Goal: Obtain resource: Obtain resource

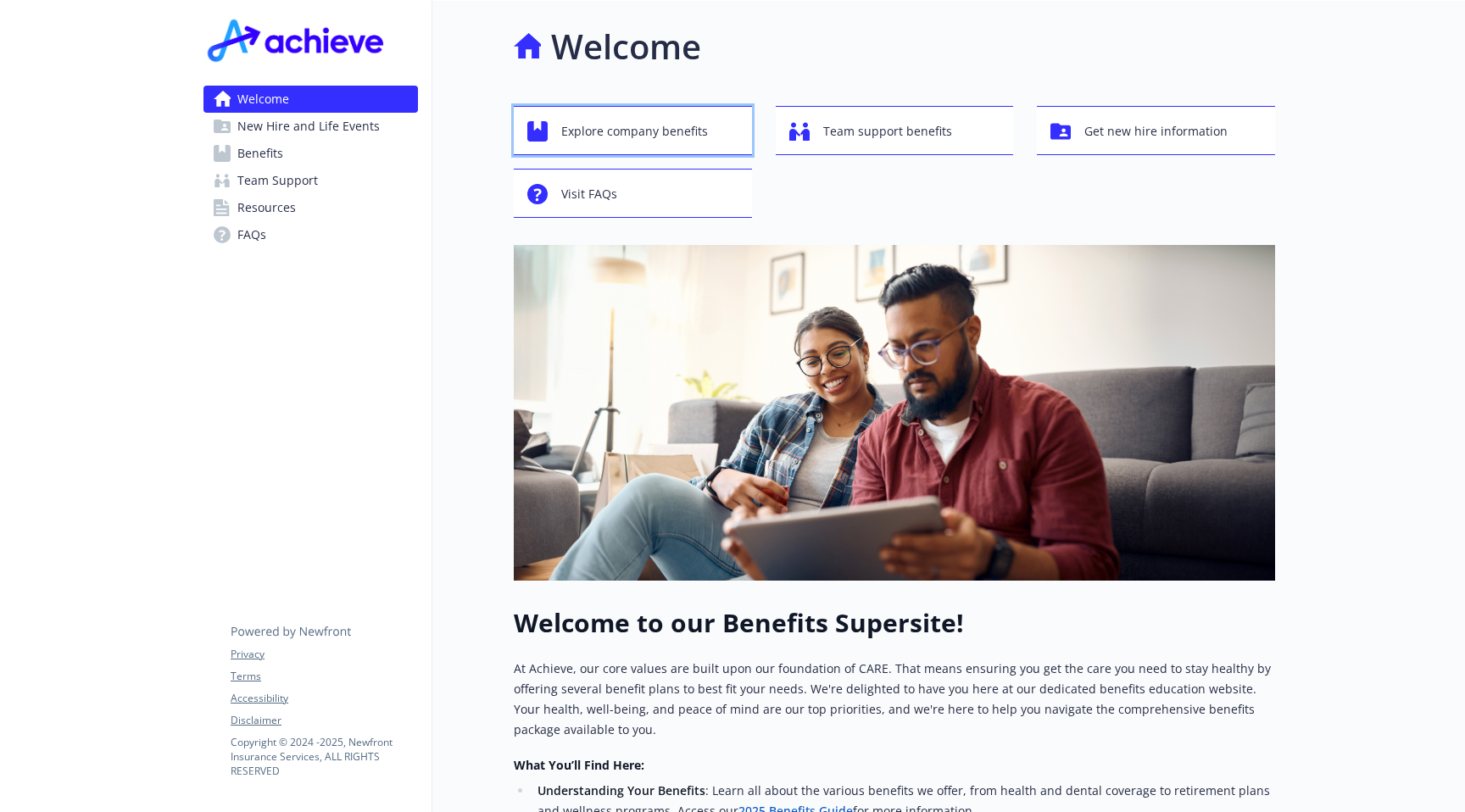
click at [634, 130] on span "Explore company benefits" at bounding box center [634, 131] width 147 height 32
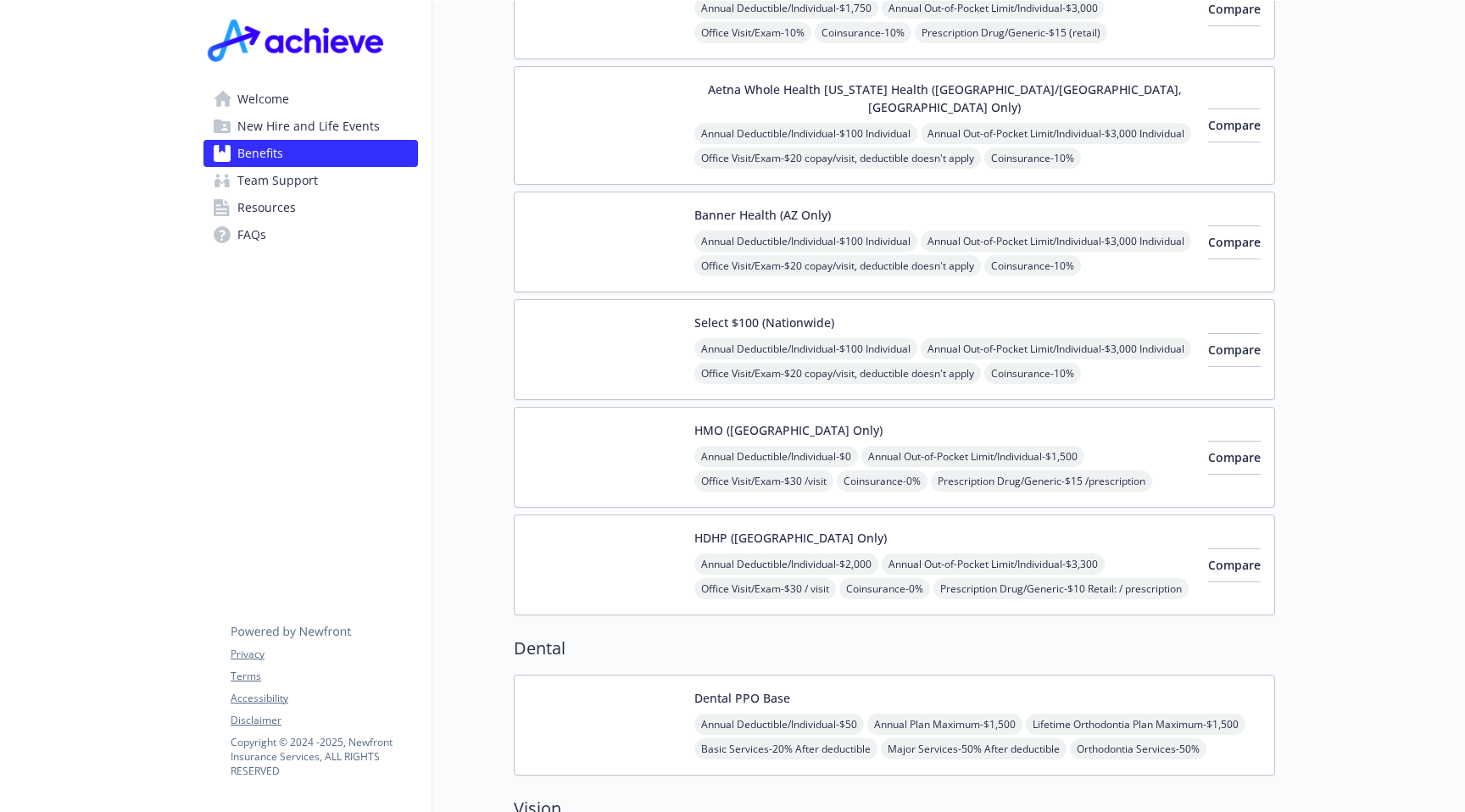
scroll to position [339, 0]
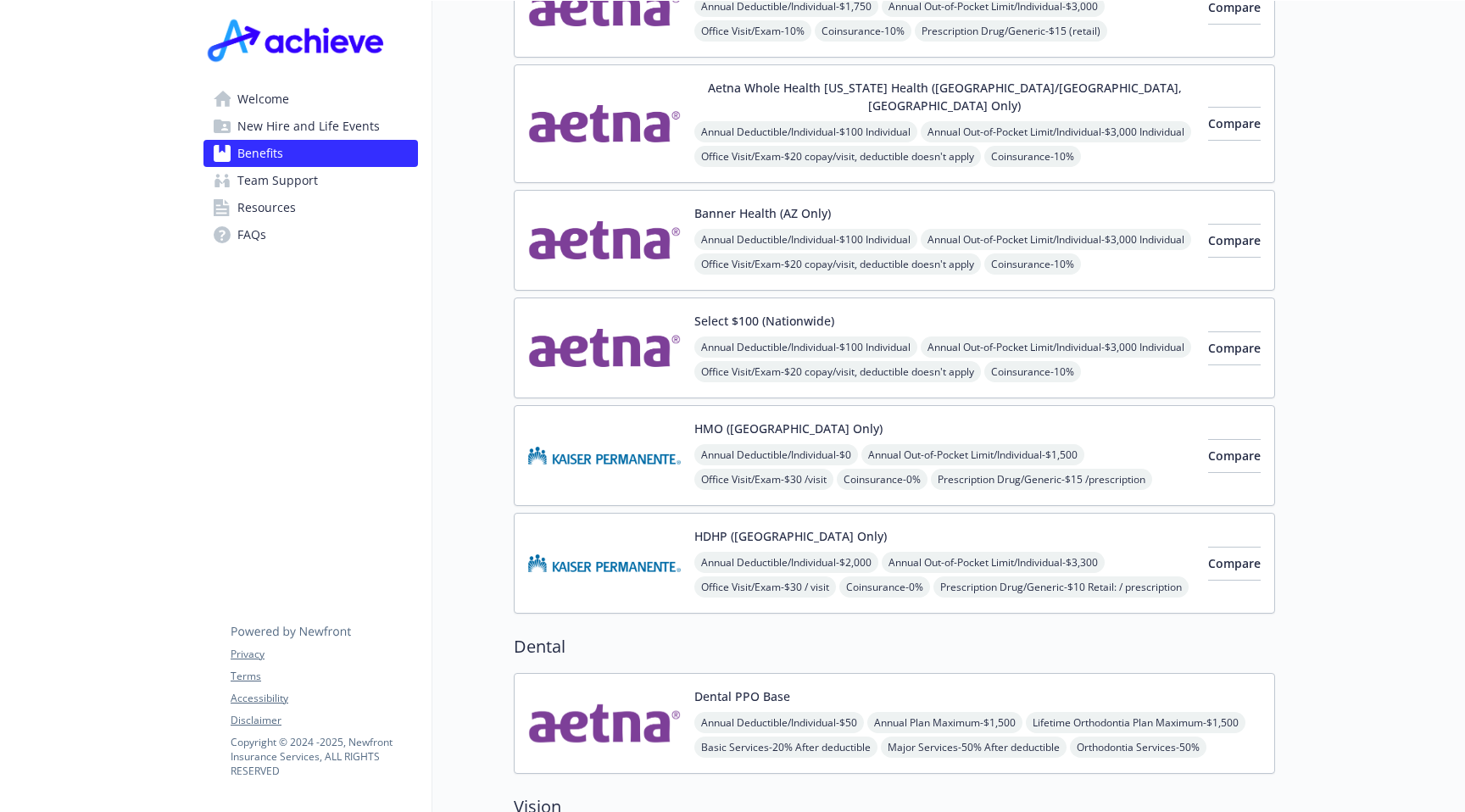
click at [653, 328] on img at bounding box center [604, 347] width 152 height 72
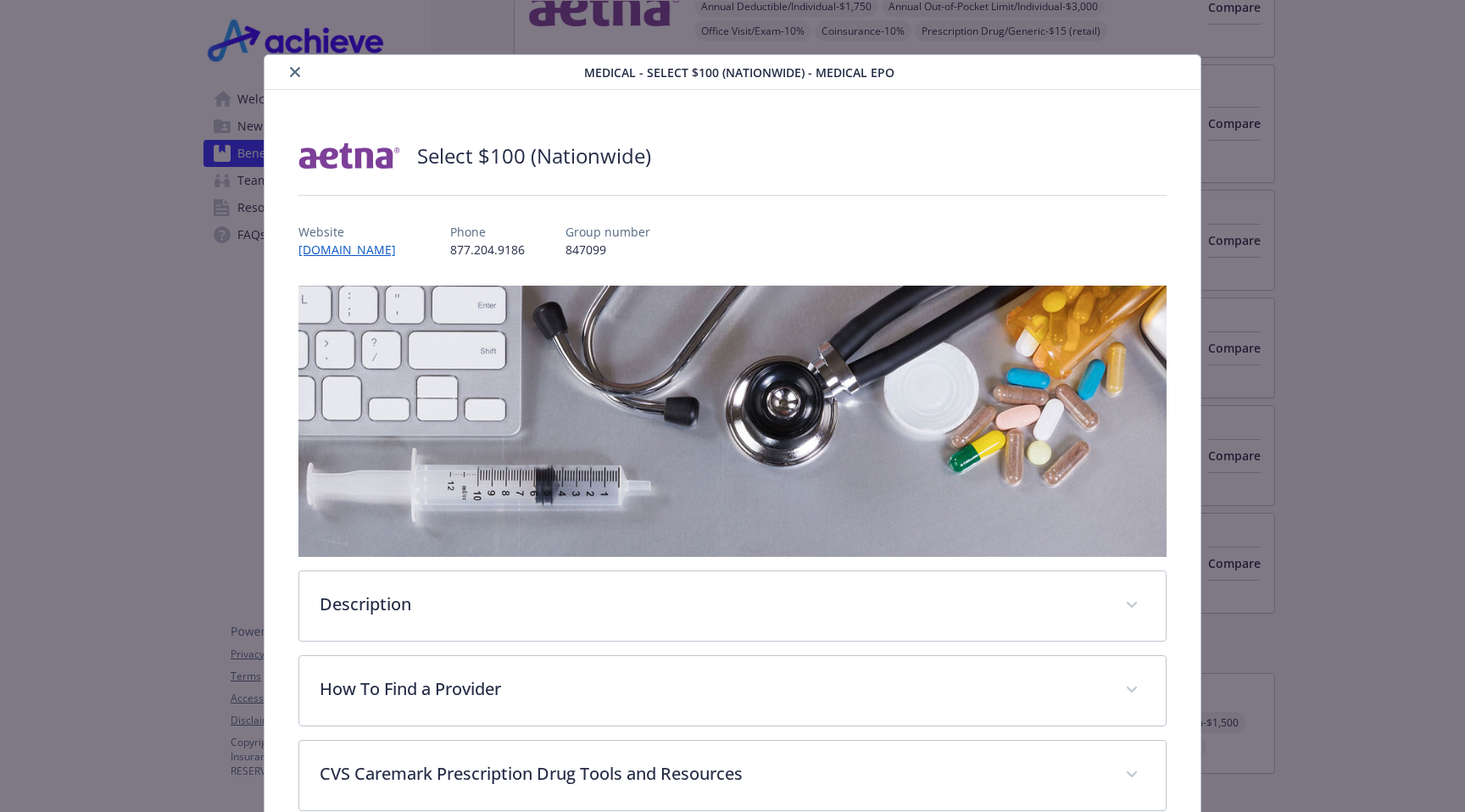
click at [291, 68] on icon "close" at bounding box center [295, 71] width 10 height 10
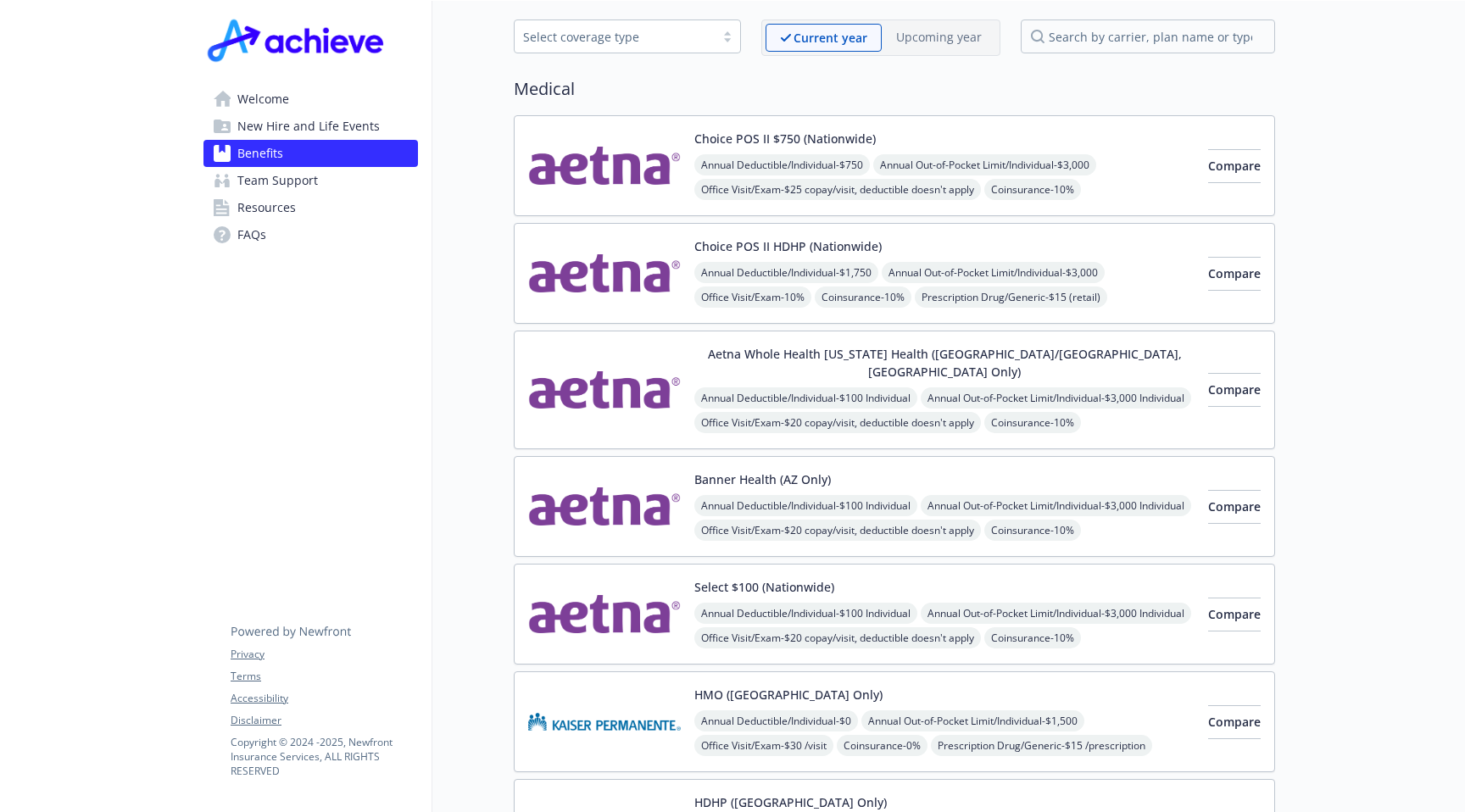
scroll to position [85, 0]
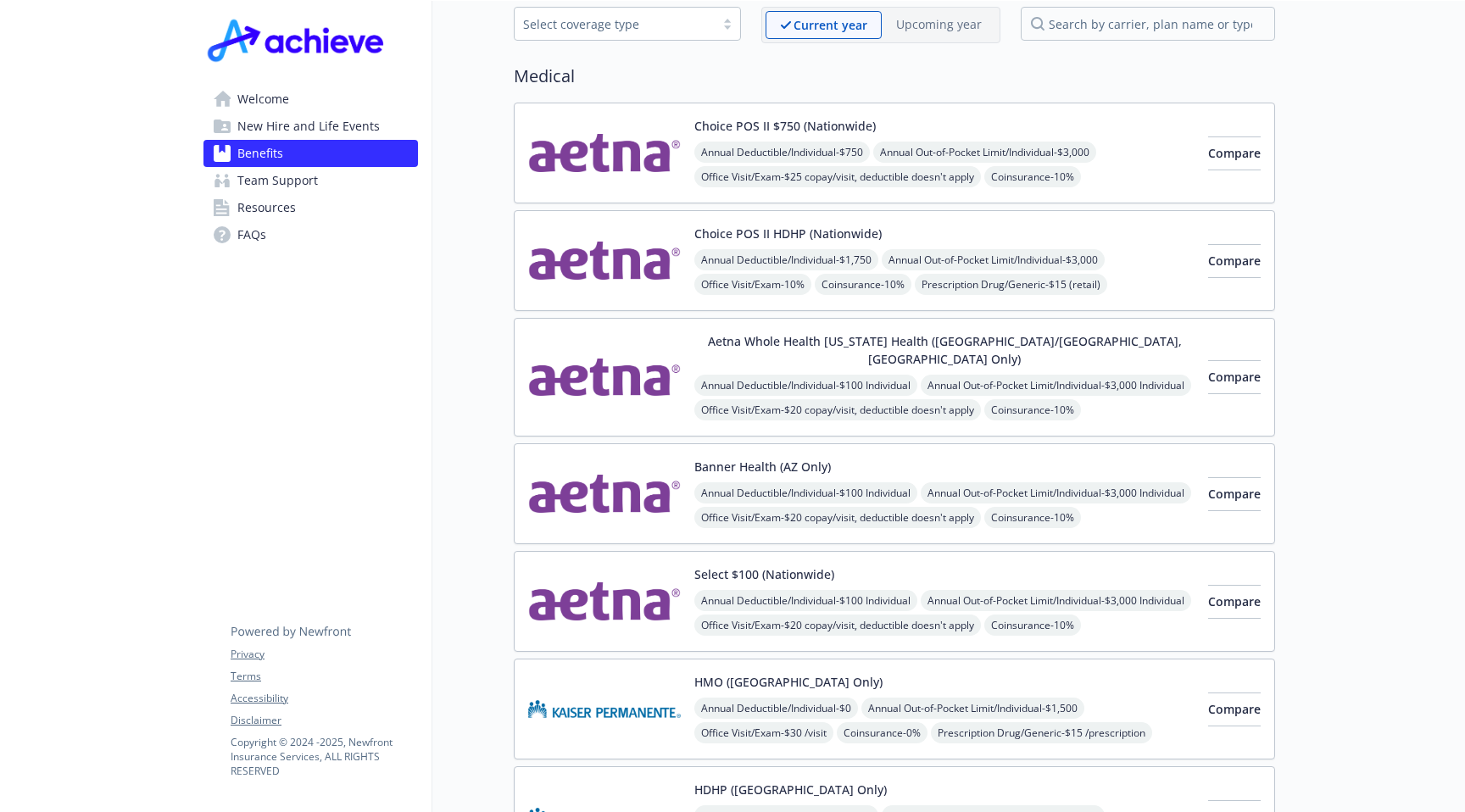
click at [278, 207] on span "Resources" at bounding box center [267, 207] width 59 height 27
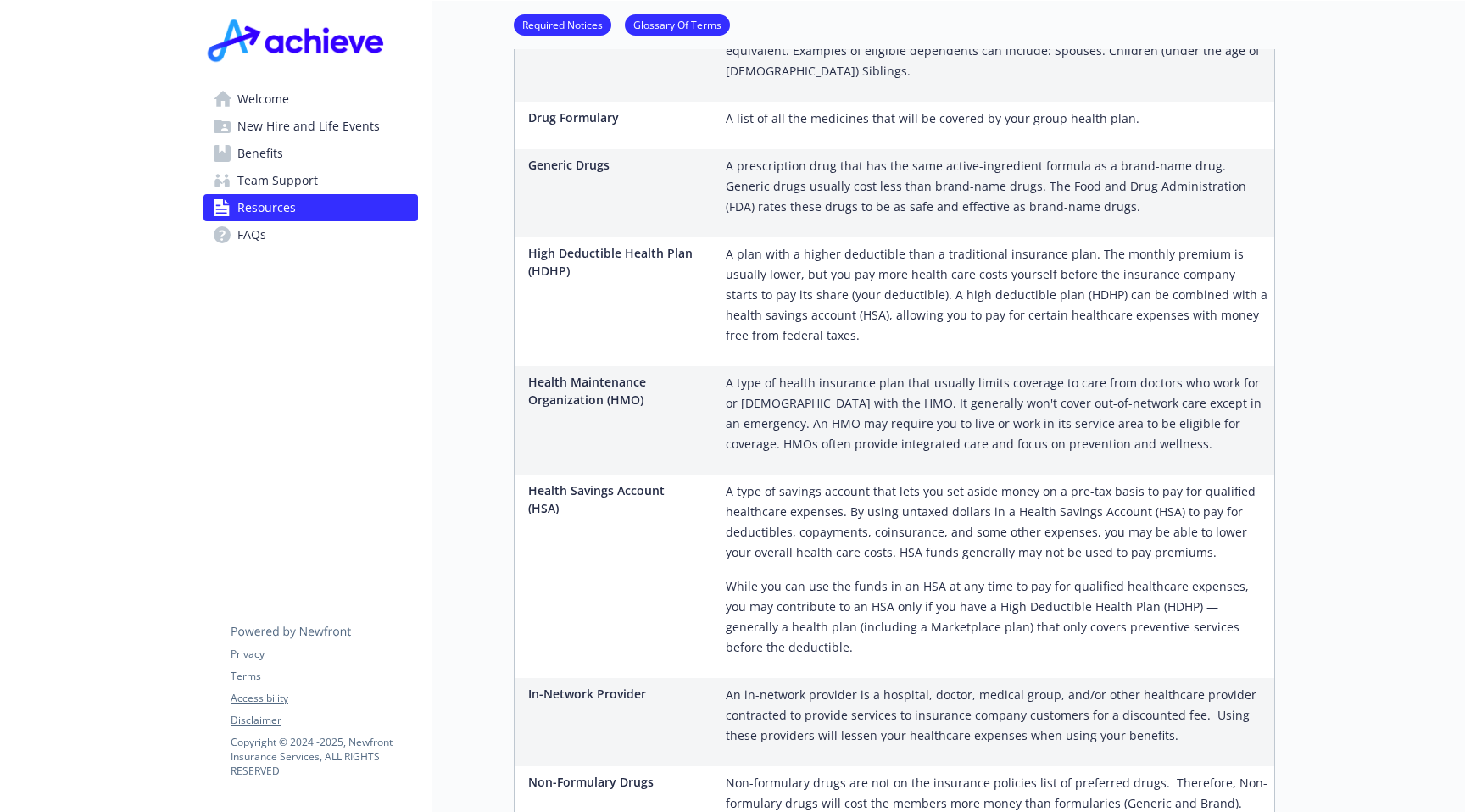
scroll to position [1894, 0]
click at [270, 156] on span "Benefits" at bounding box center [260, 153] width 45 height 27
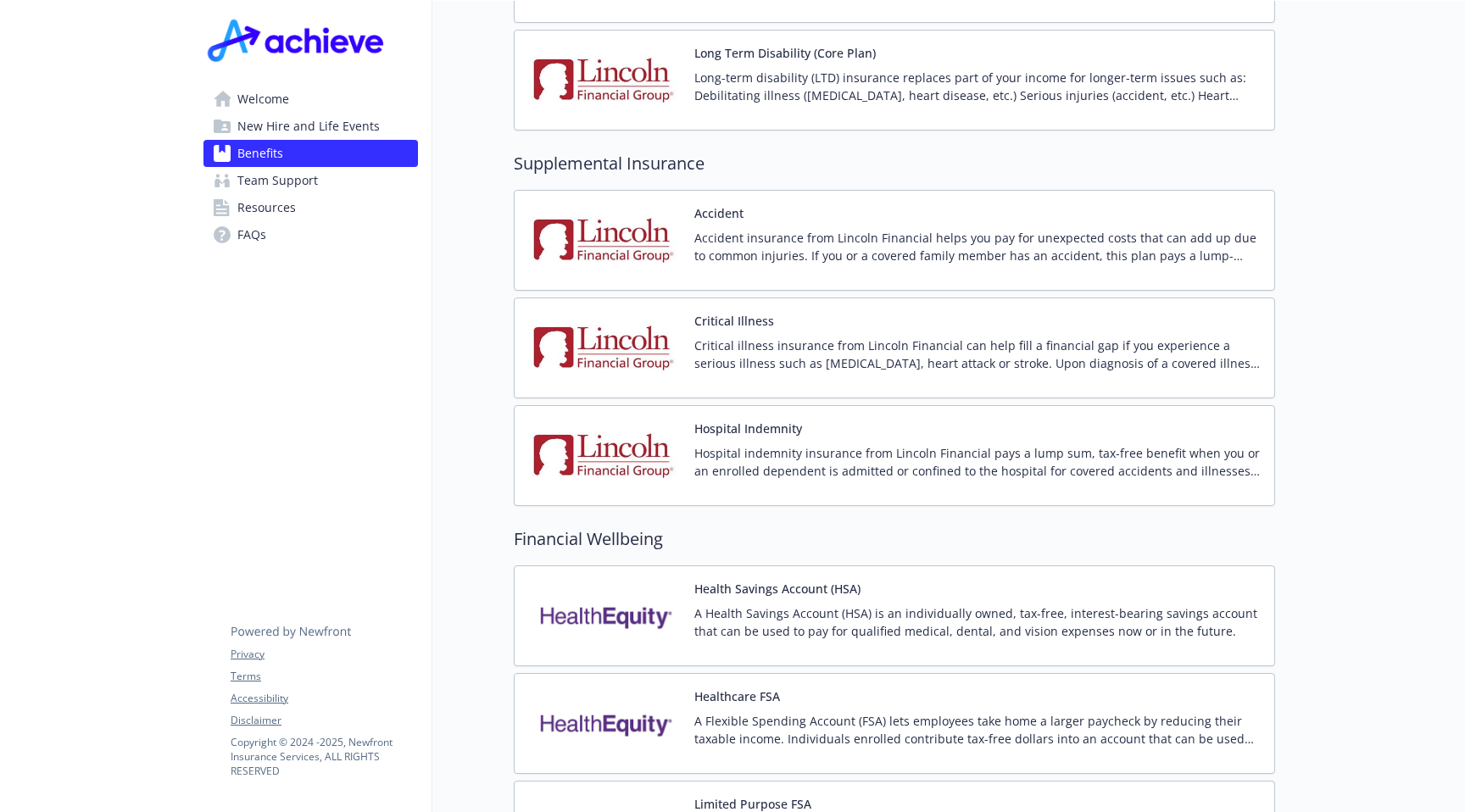
click at [316, 133] on span "New Hire and Life Events" at bounding box center [309, 126] width 142 height 27
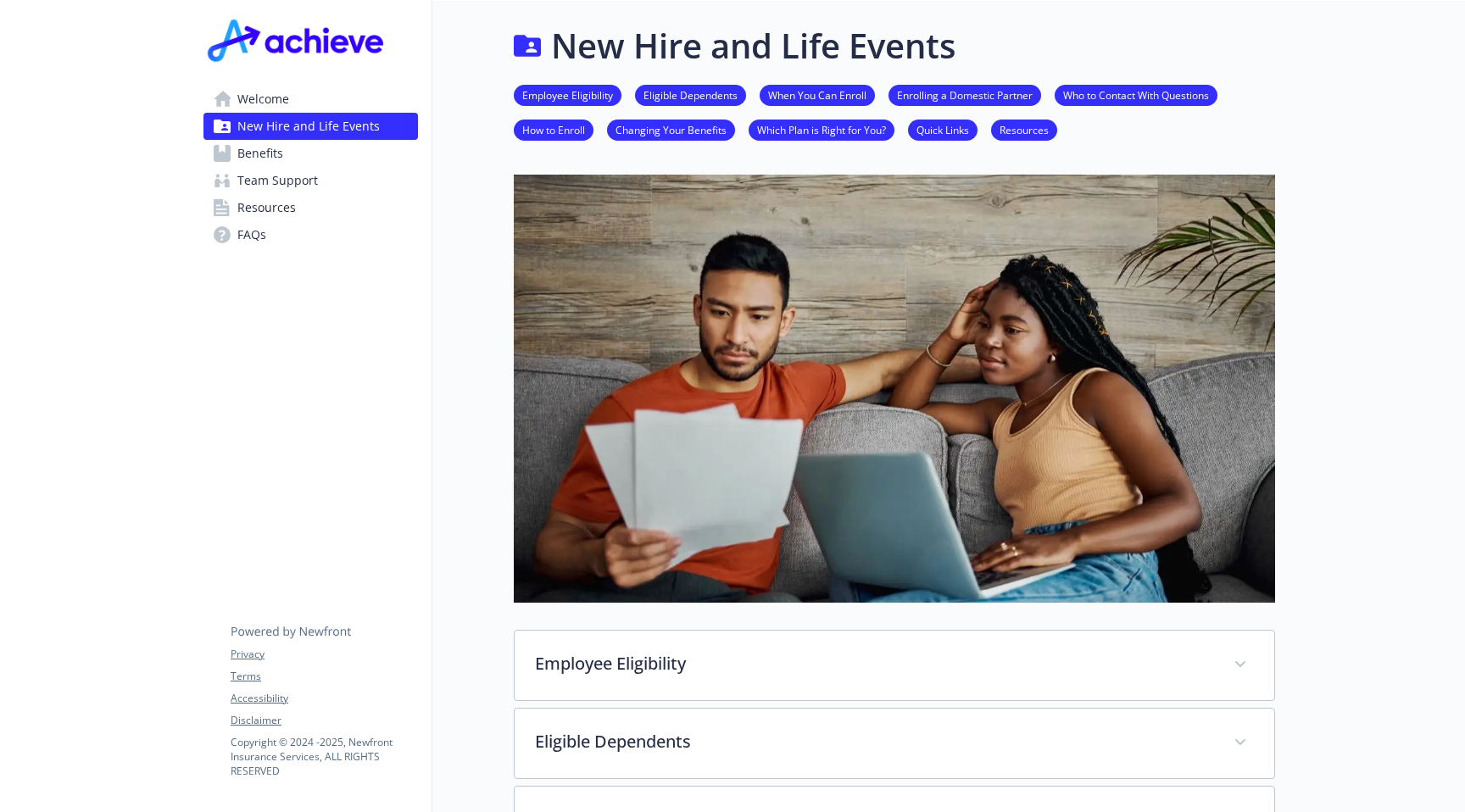
scroll to position [996, 0]
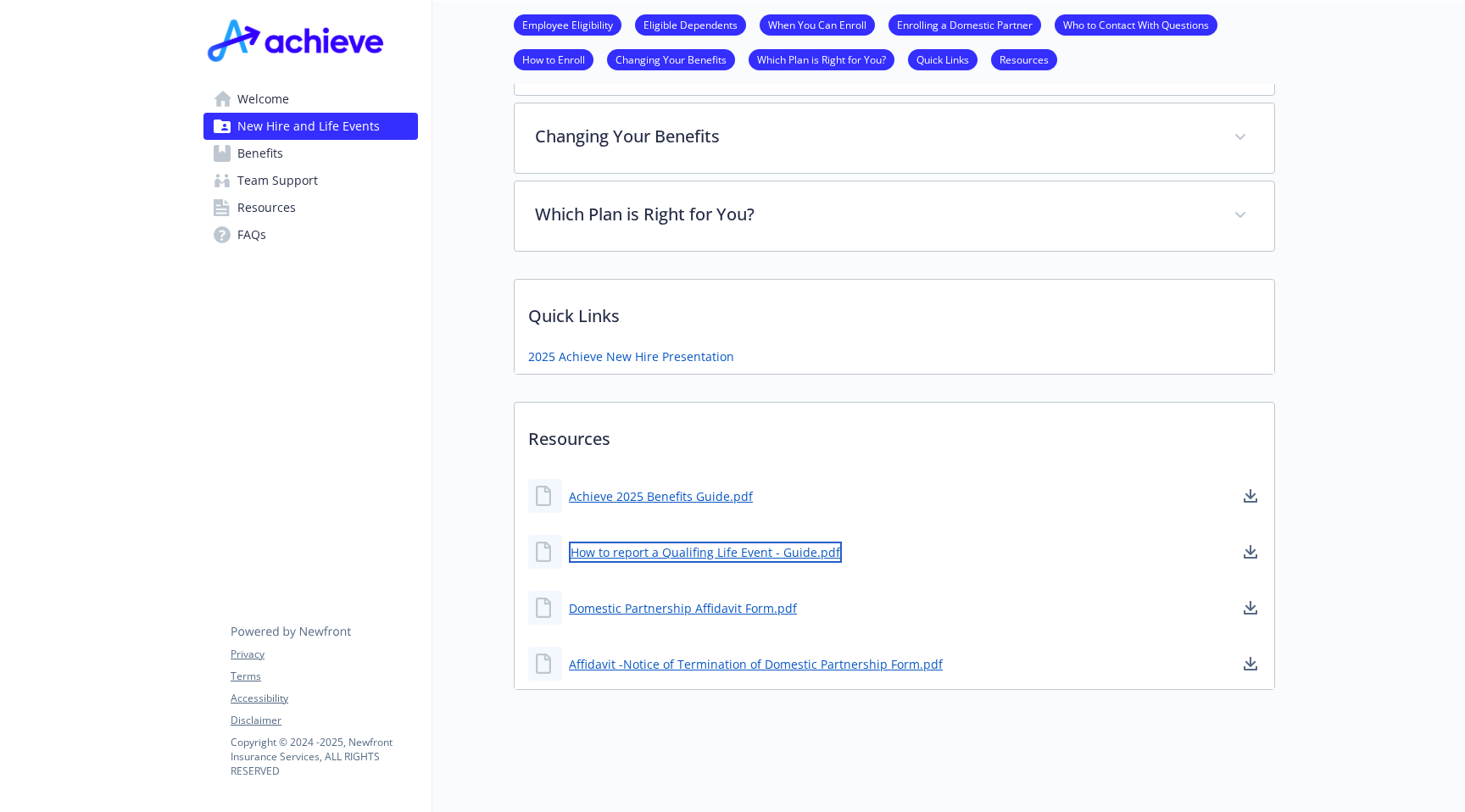
click at [699, 554] on link "How to report a Qualifing Life Event - Guide.pdf" at bounding box center [705, 552] width 273 height 21
